Goal: Find specific page/section: Find specific page/section

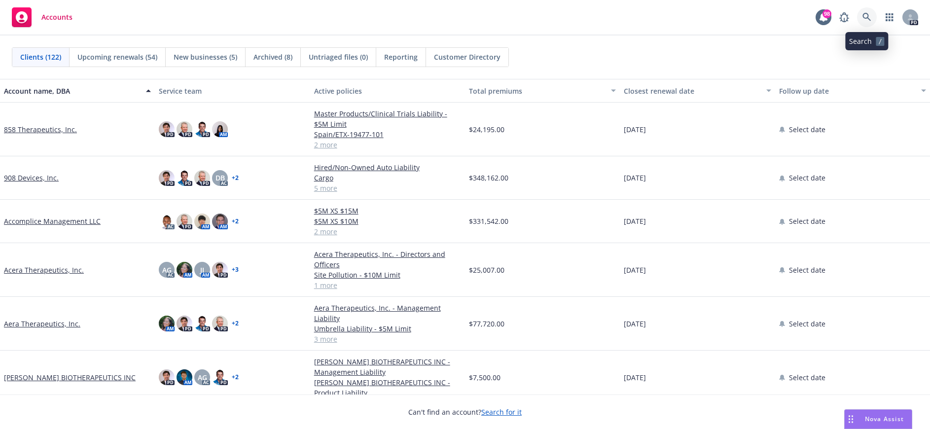
click at [867, 16] on icon at bounding box center [867, 17] width 9 height 9
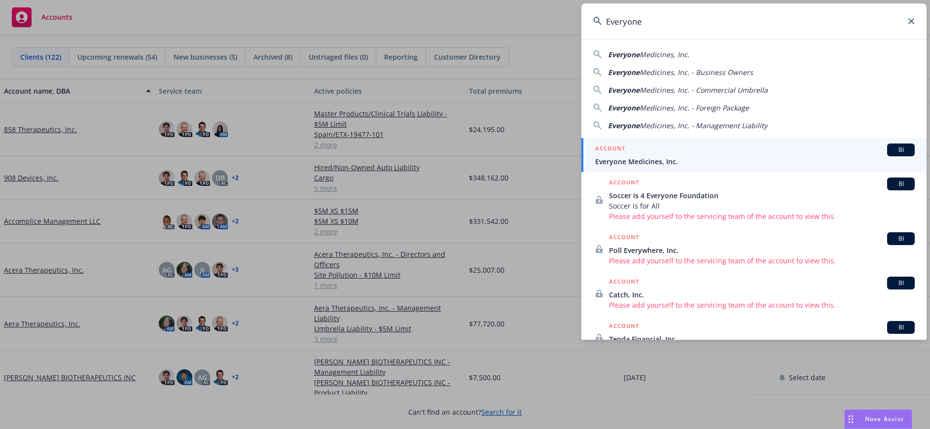
type input "Everyone"
click at [642, 155] on div "ACCOUNT BI" at bounding box center [755, 150] width 320 height 13
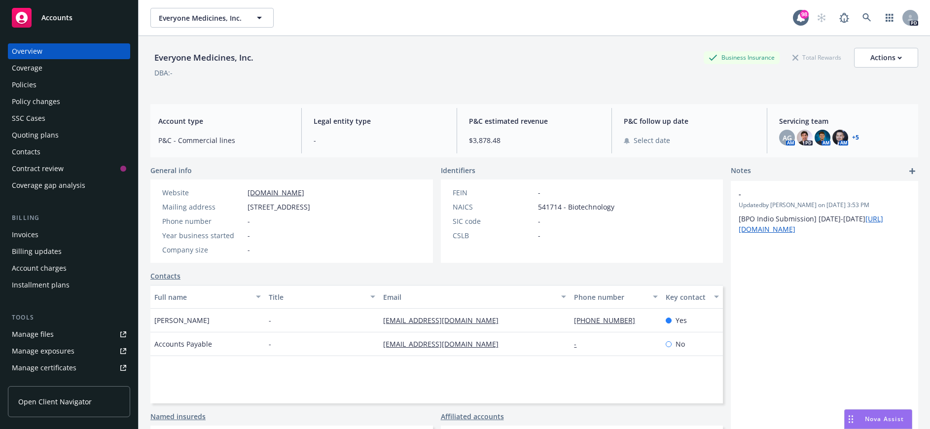
click at [31, 82] on div "Policies" at bounding box center [24, 85] width 25 height 16
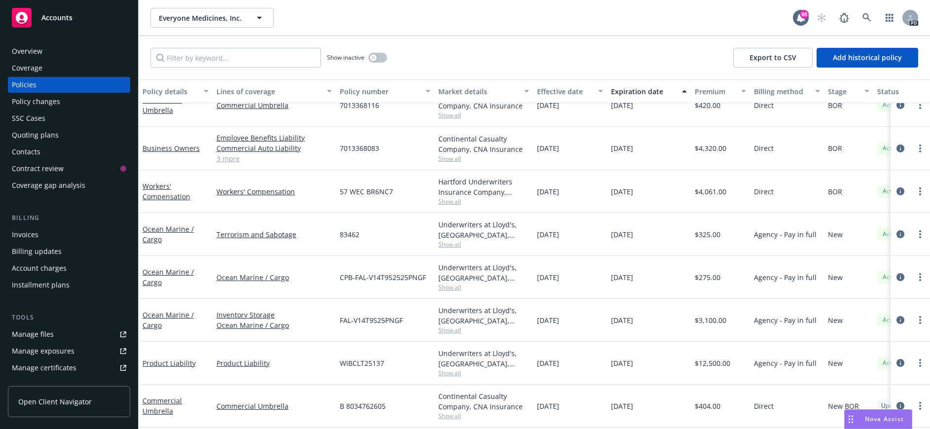
scroll to position [147, 0]
